Goal: Information Seeking & Learning: Learn about a topic

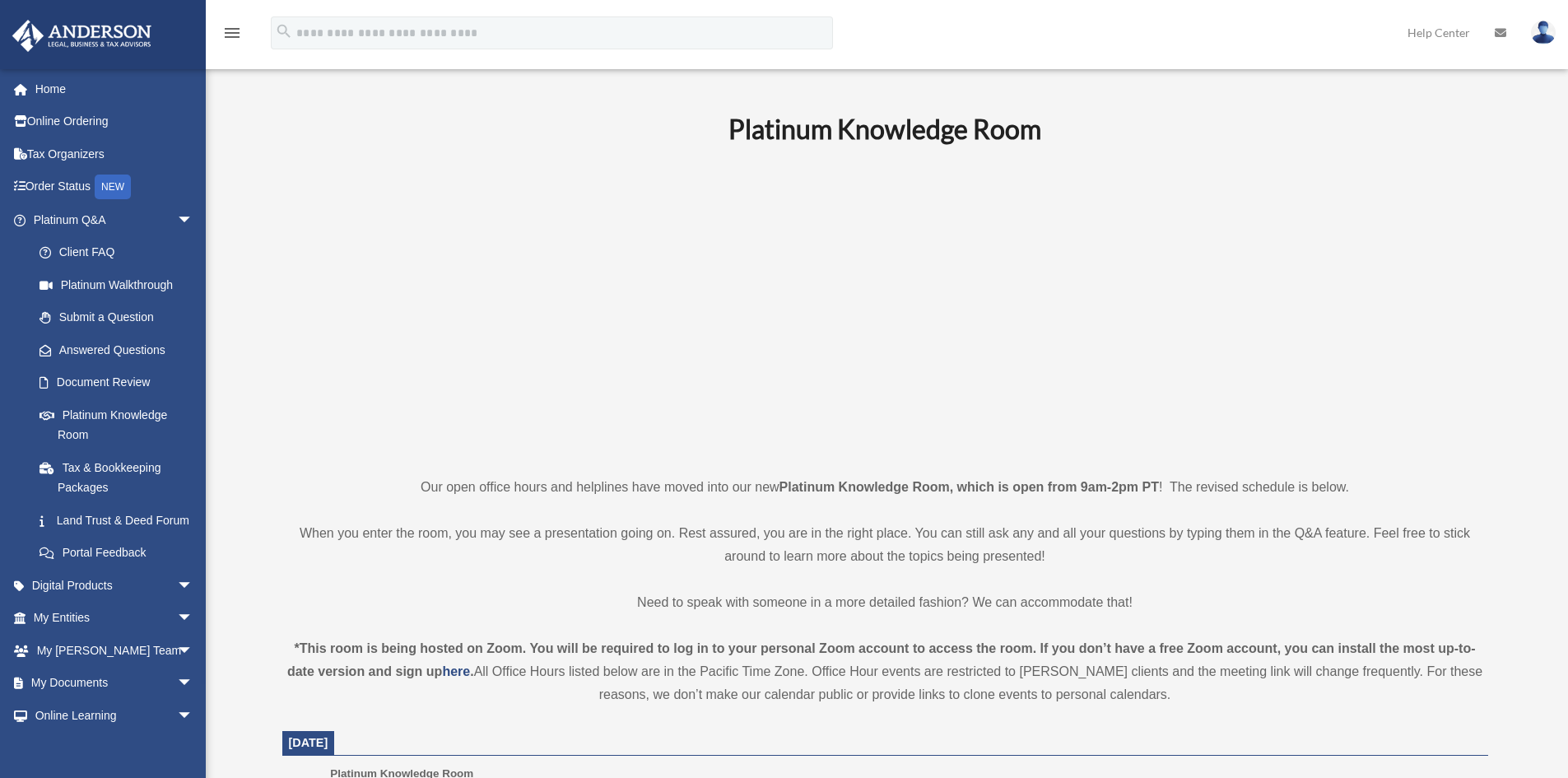
click at [555, 432] on p at bounding box center [884, 310] width 1205 height 286
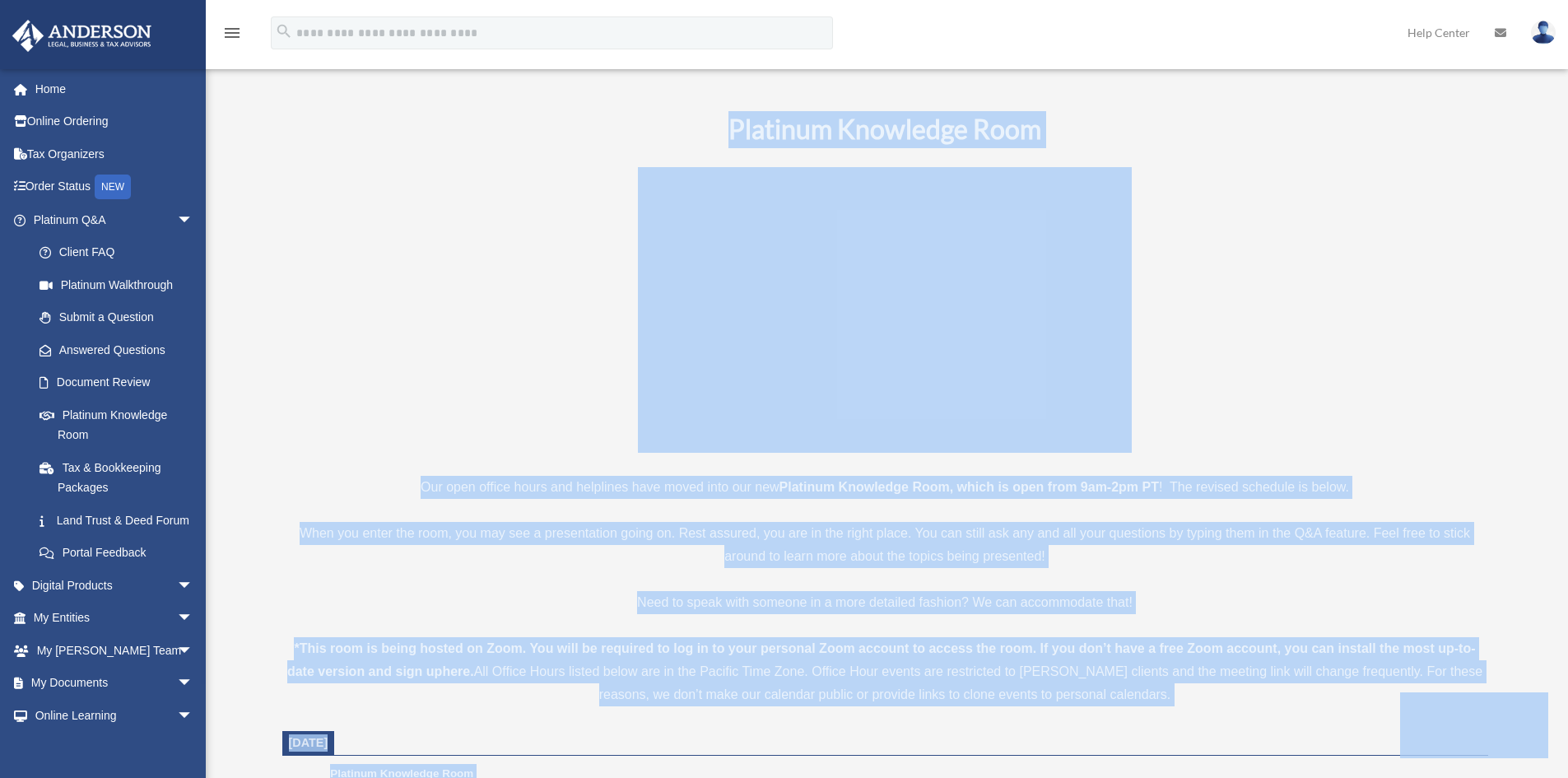
drag, startPoint x: 676, startPoint y: 143, endPoint x: 1440, endPoint y: 693, distance: 941.4
click at [1369, 699] on div "*This room is being hosted on Zoom. You will be required to log in to your pers…" at bounding box center [884, 671] width 1205 height 69
drag, startPoint x: 1293, startPoint y: 700, endPoint x: 592, endPoint y: 125, distance: 906.7
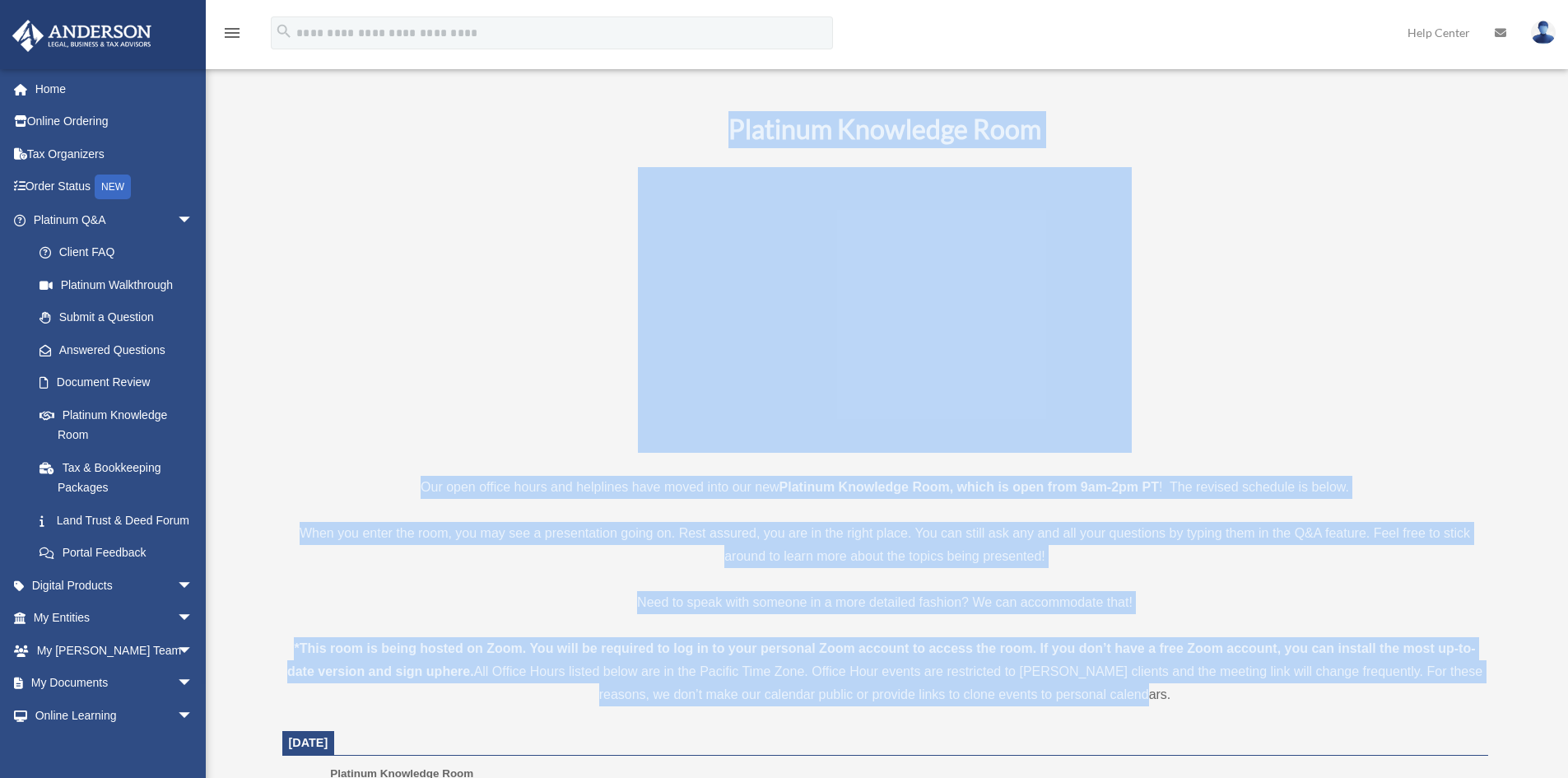
click at [591, 125] on h1 "Platinum Knowledge Room" at bounding box center [884, 129] width 1205 height 37
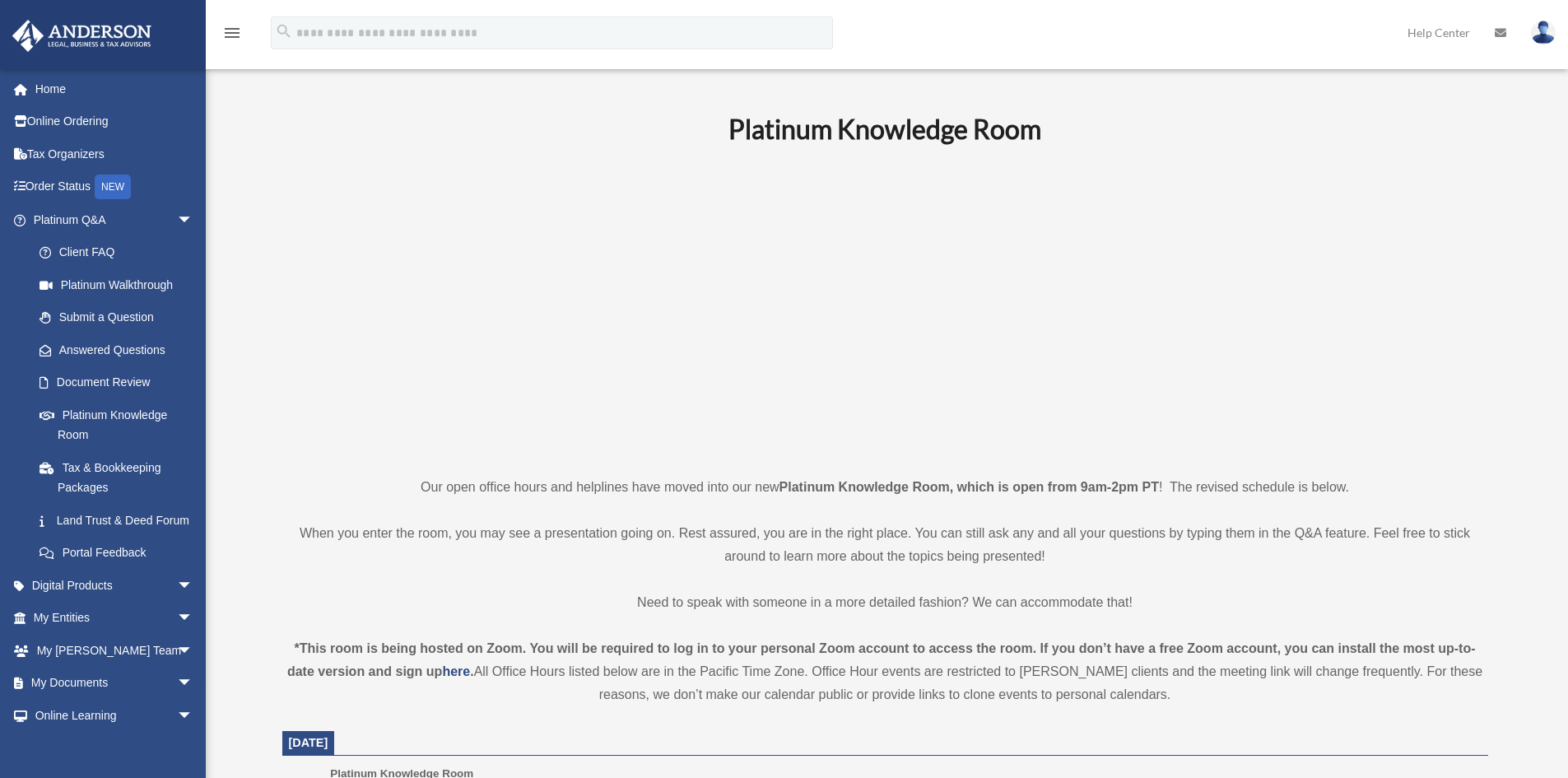
drag, startPoint x: 509, startPoint y: 133, endPoint x: 1367, endPoint y: 709, distance: 1033.4
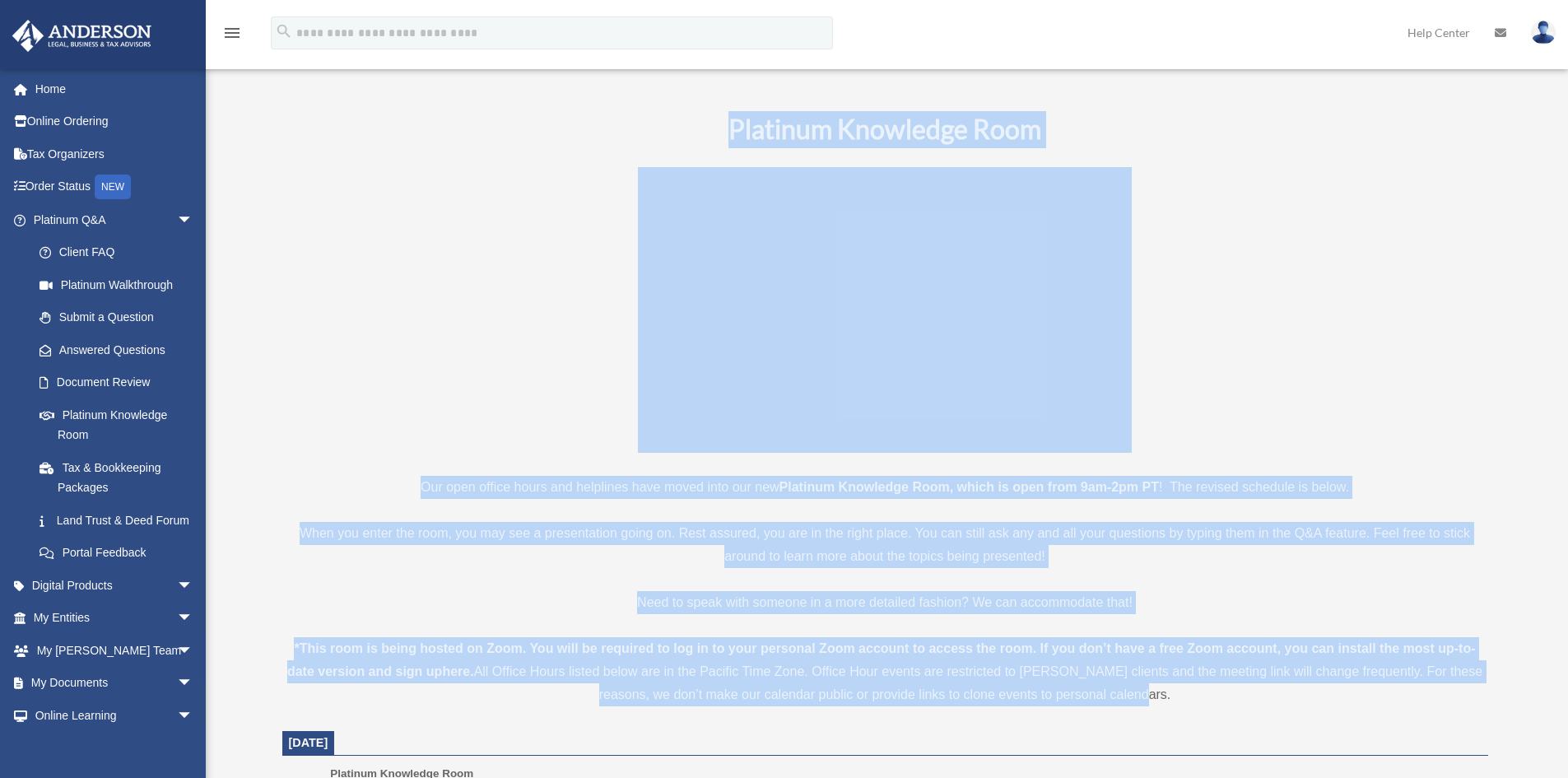
drag, startPoint x: 1214, startPoint y: 696, endPoint x: 634, endPoint y: 125, distance: 813.9
click at [640, 120] on h1 "Platinum Knowledge Room" at bounding box center [884, 129] width 1205 height 37
drag, startPoint x: 640, startPoint y: 120, endPoint x: 1169, endPoint y: 713, distance: 794.7
